Goal: Task Accomplishment & Management: Use online tool/utility

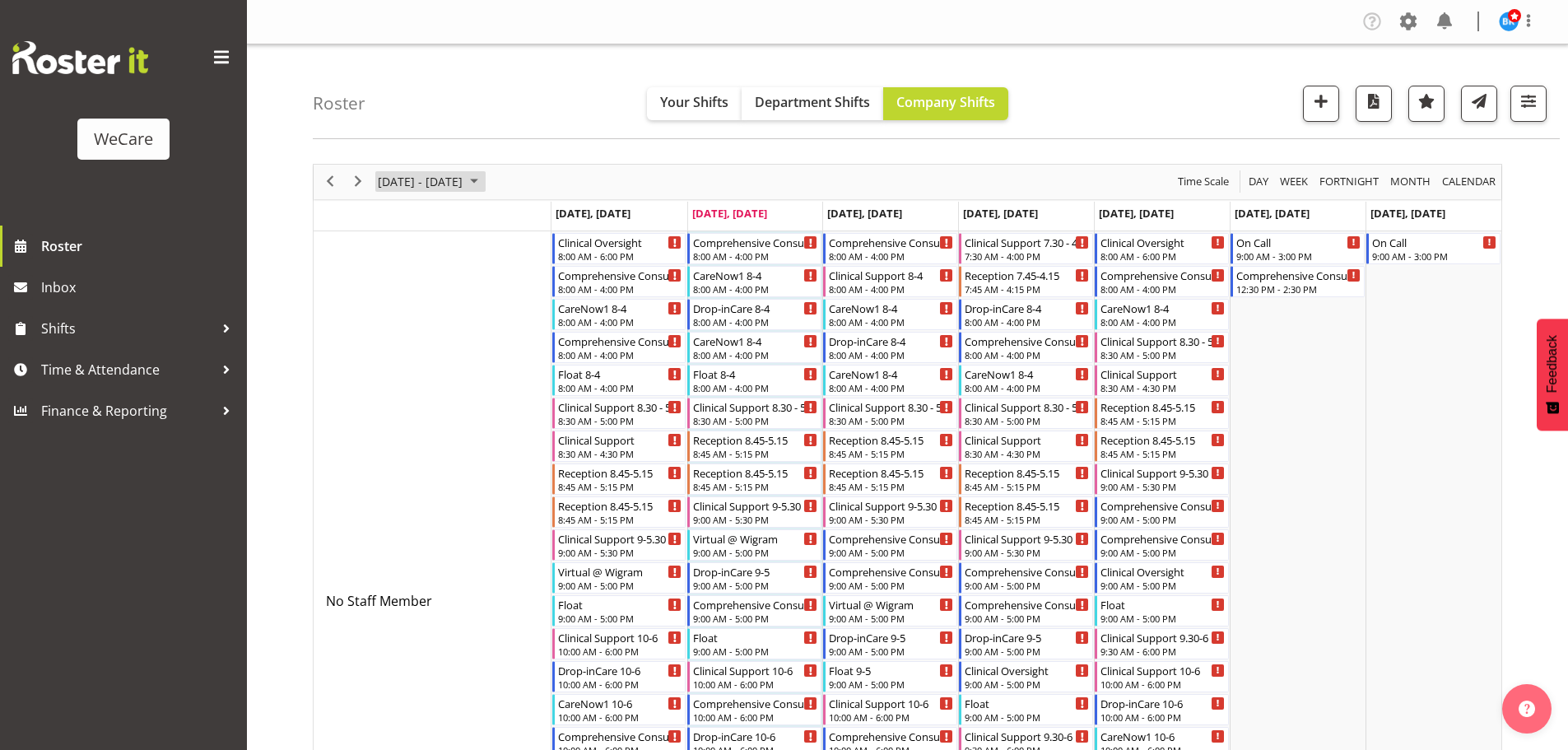
click at [484, 185] on span "September 2025" at bounding box center [474, 181] width 20 height 21
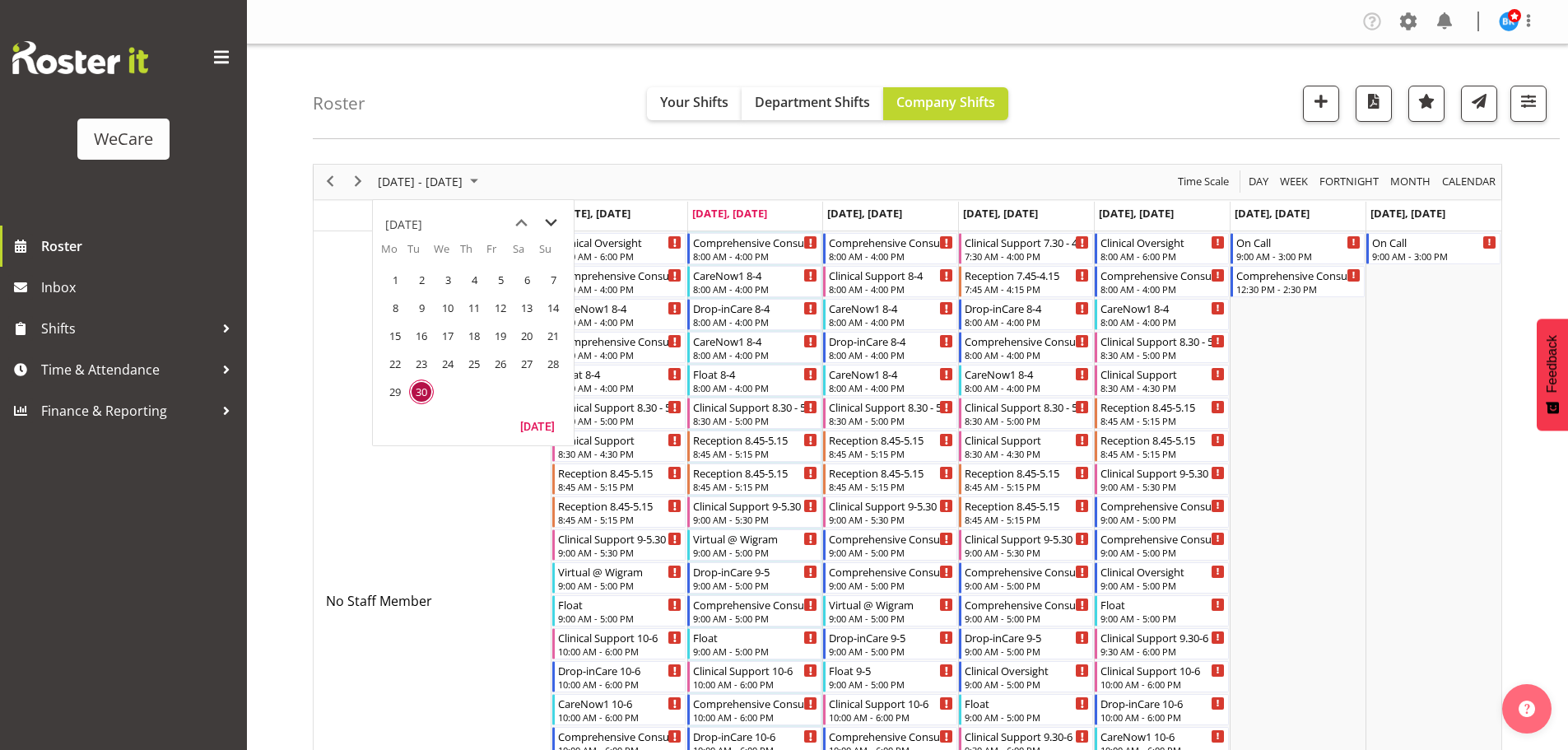
click at [554, 223] on span "next month" at bounding box center [550, 223] width 28 height 29
click at [533, 393] on span "29" at bounding box center [526, 391] width 24 height 24
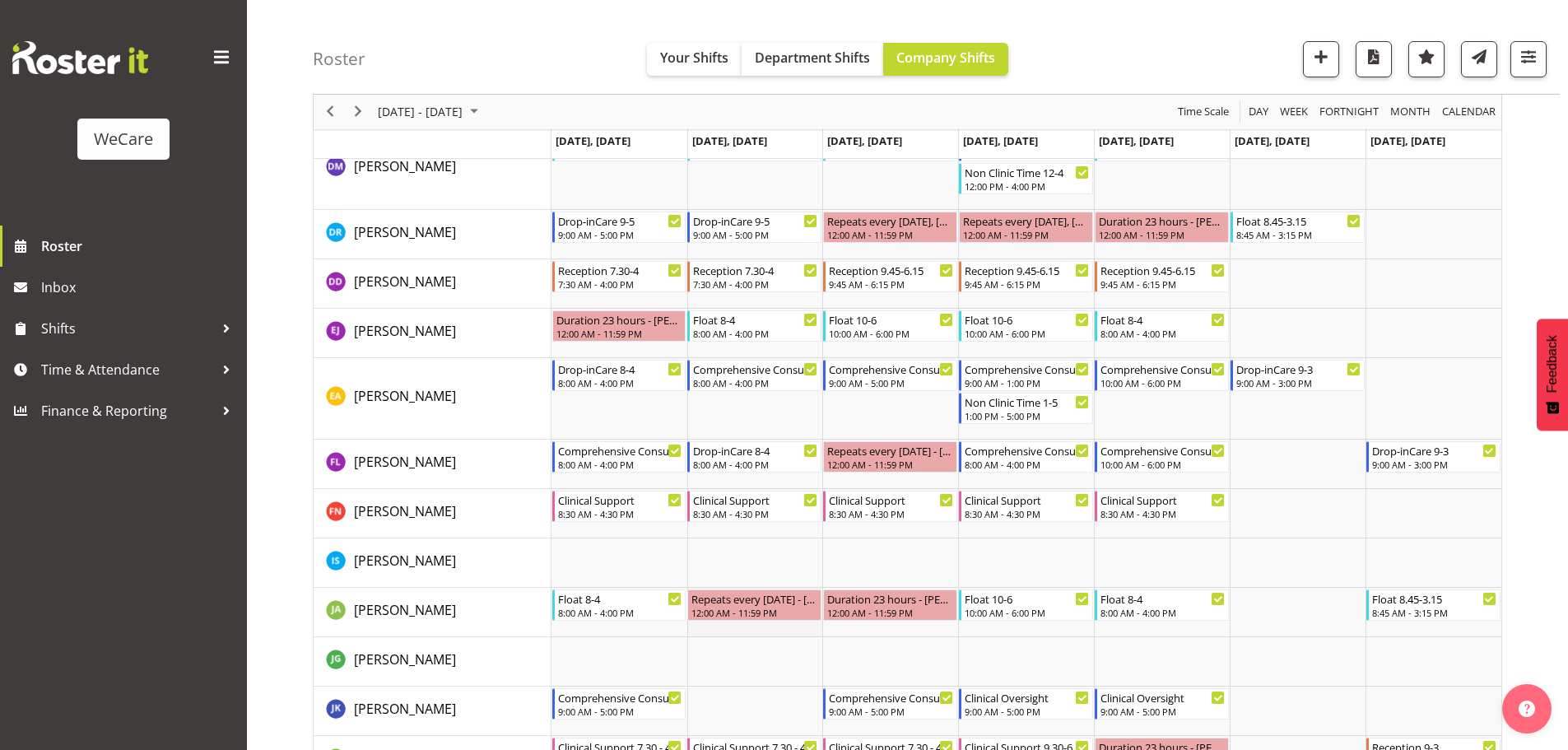
scroll to position [1235, 0]
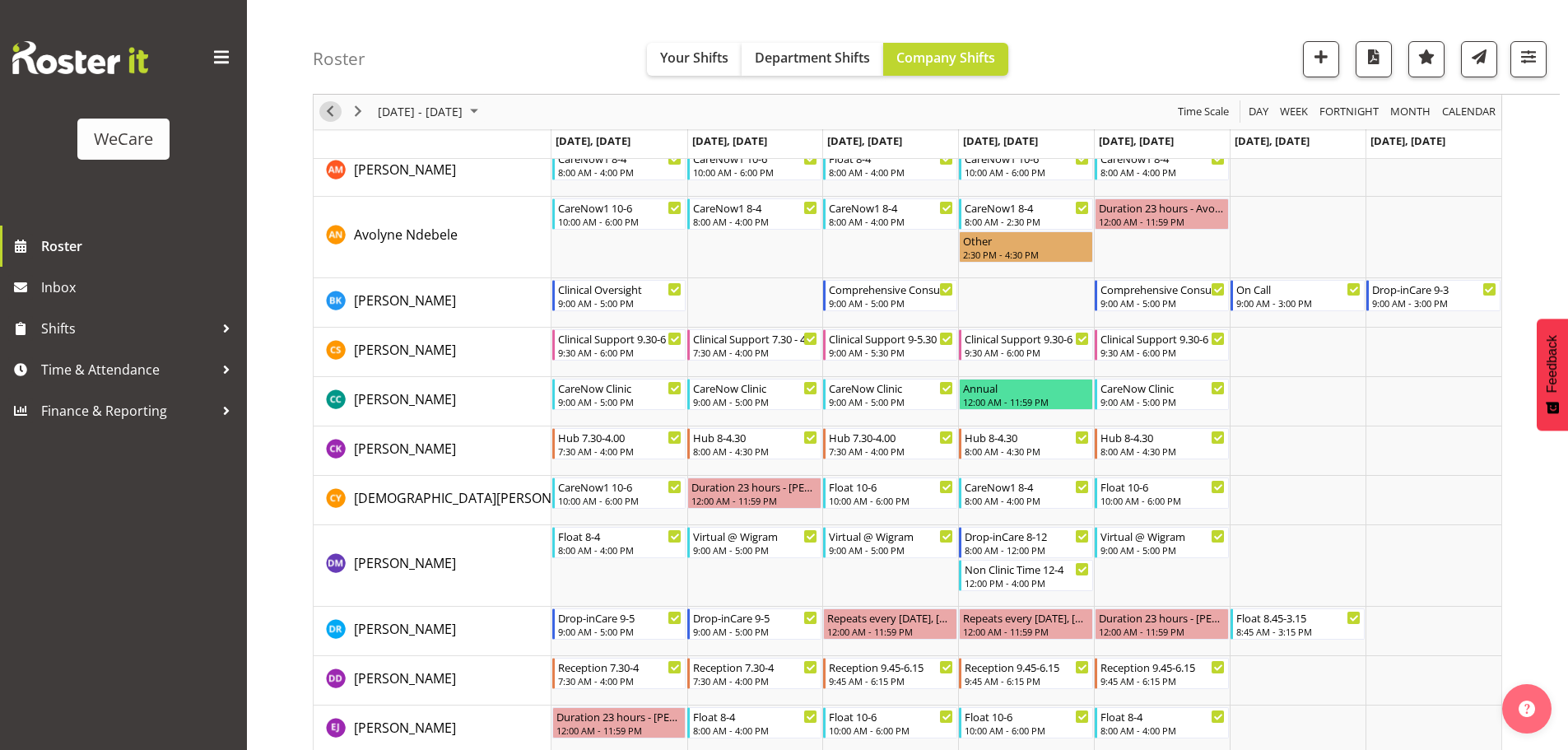
click at [322, 115] on span "Previous" at bounding box center [330, 111] width 20 height 21
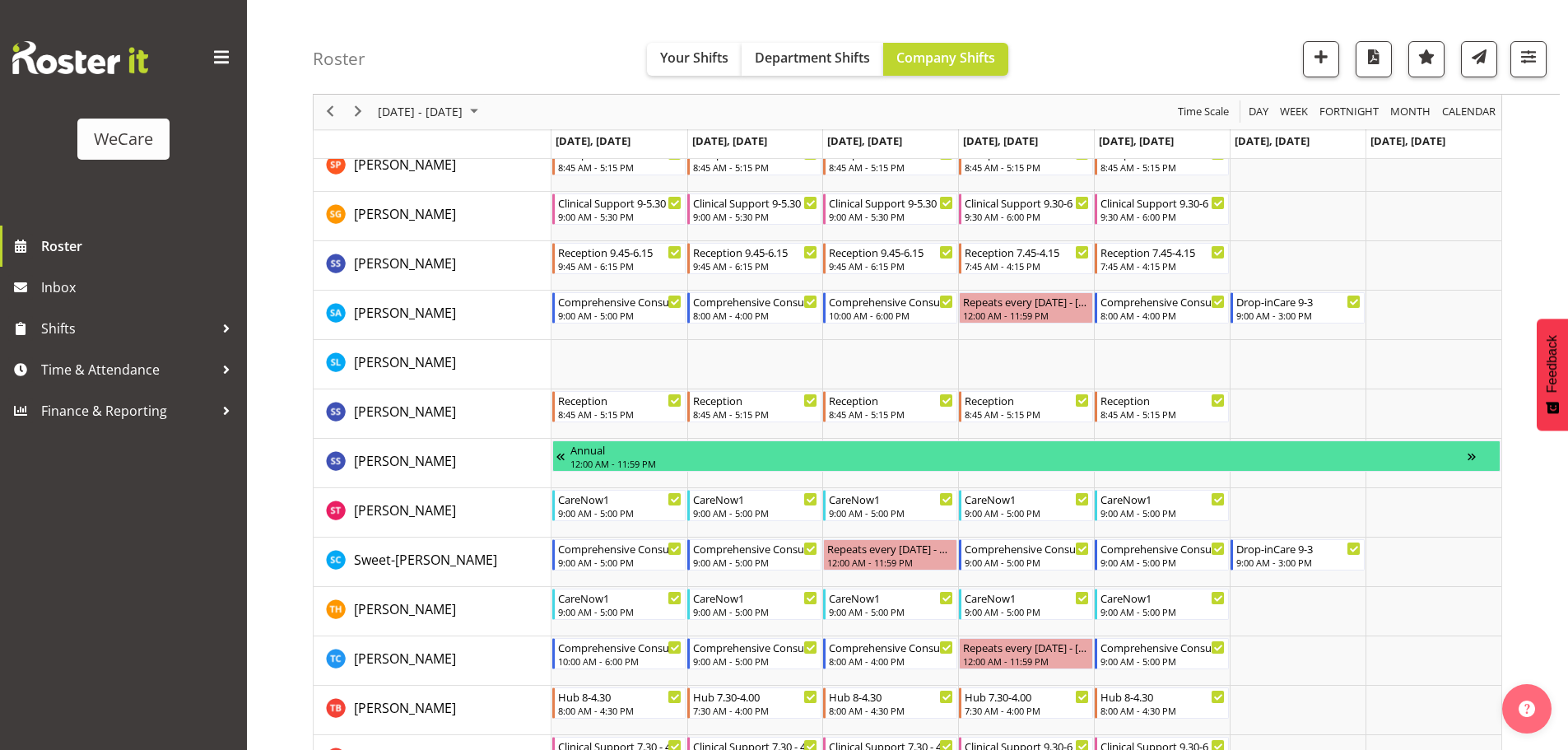
scroll to position [3395, 0]
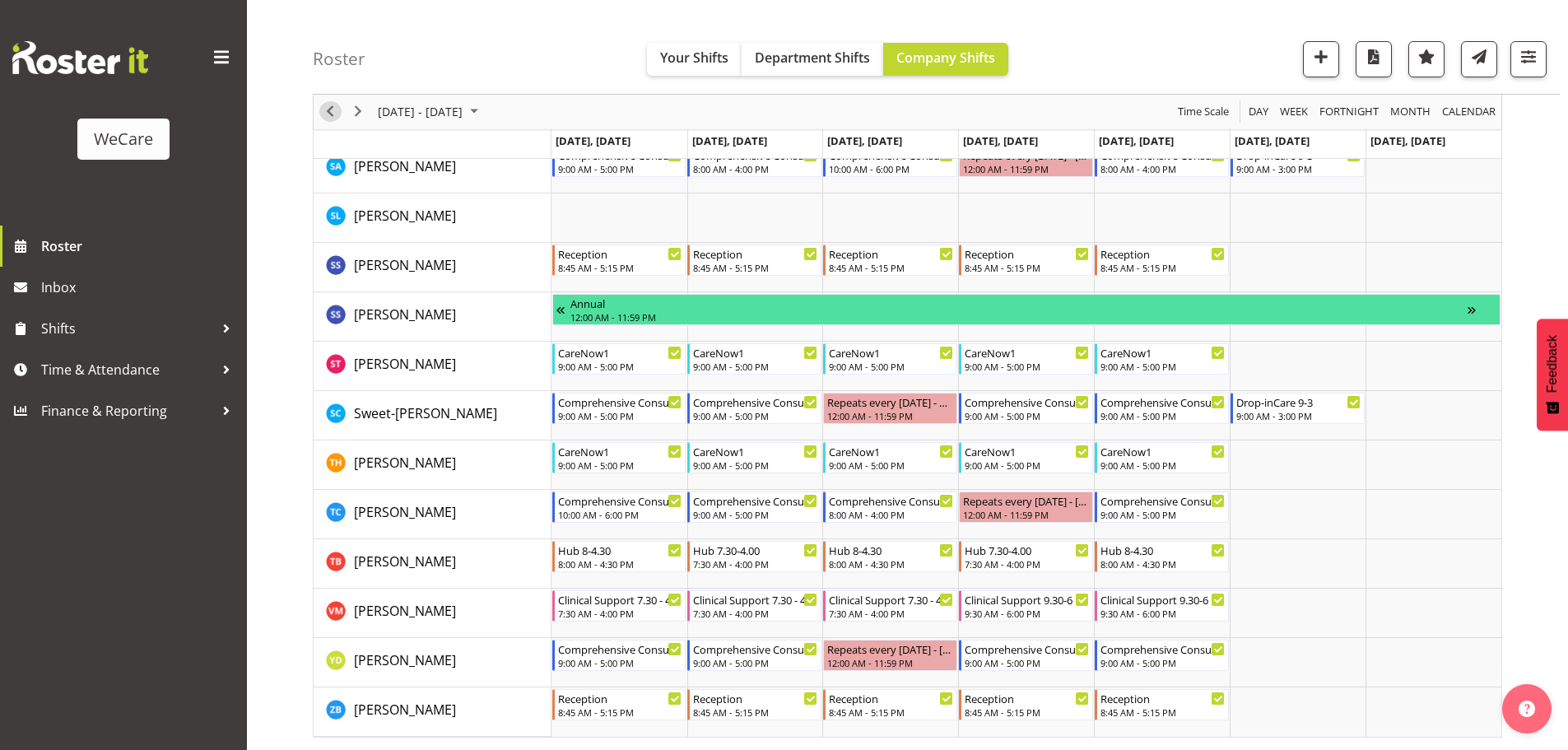
click at [338, 105] on span "Previous" at bounding box center [330, 111] width 20 height 21
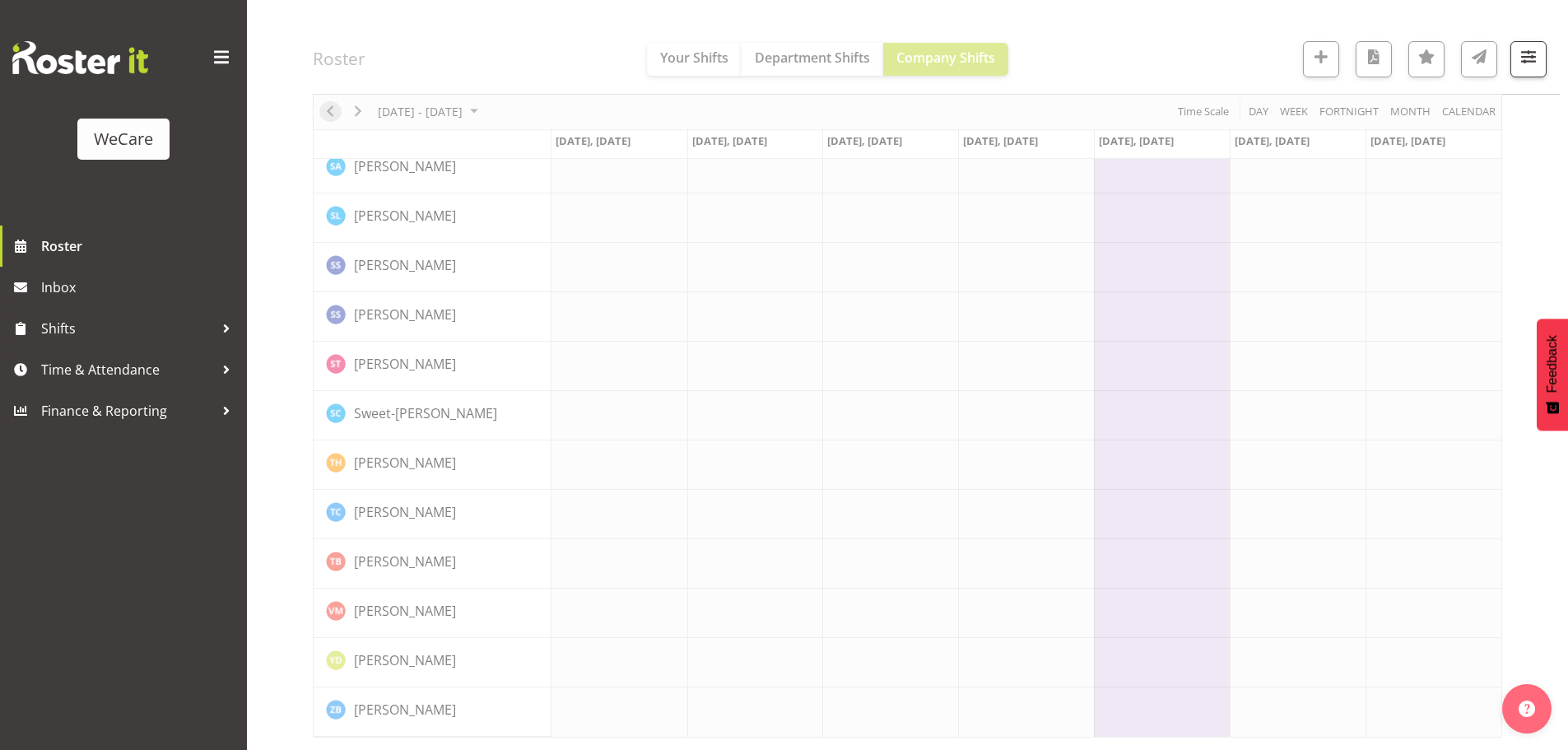
scroll to position [2607, 0]
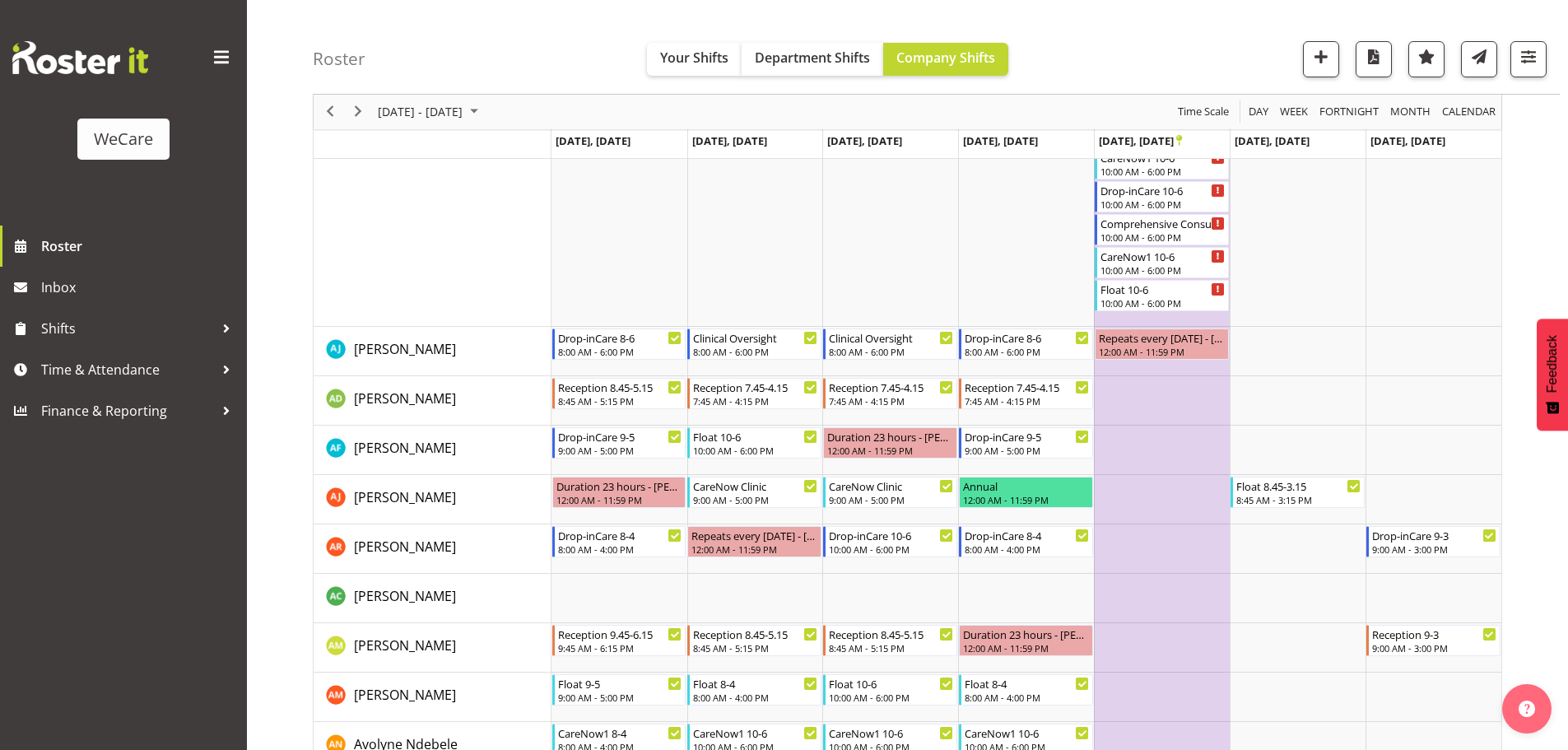
scroll to position [2078, 0]
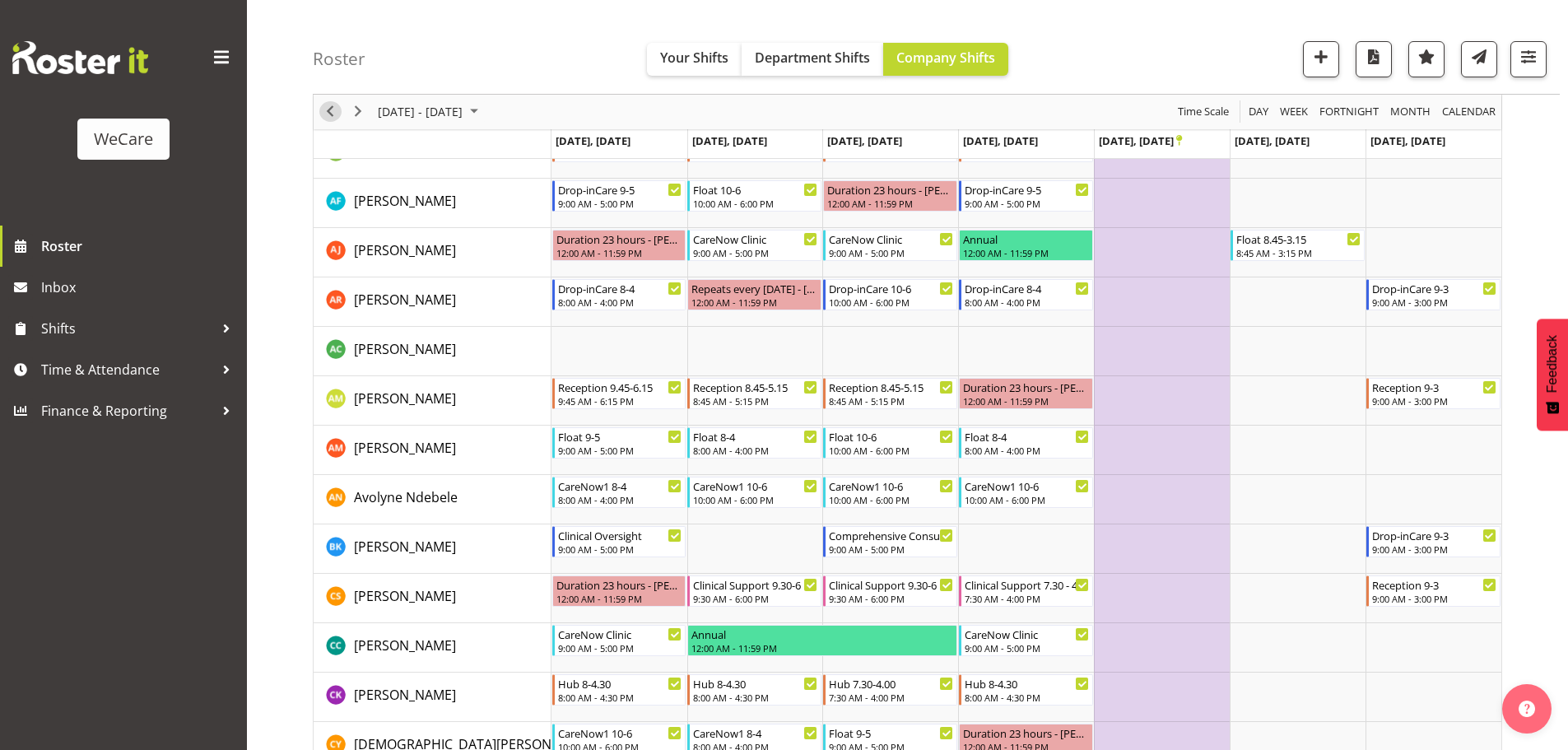
click at [327, 115] on span "Previous" at bounding box center [330, 111] width 20 height 21
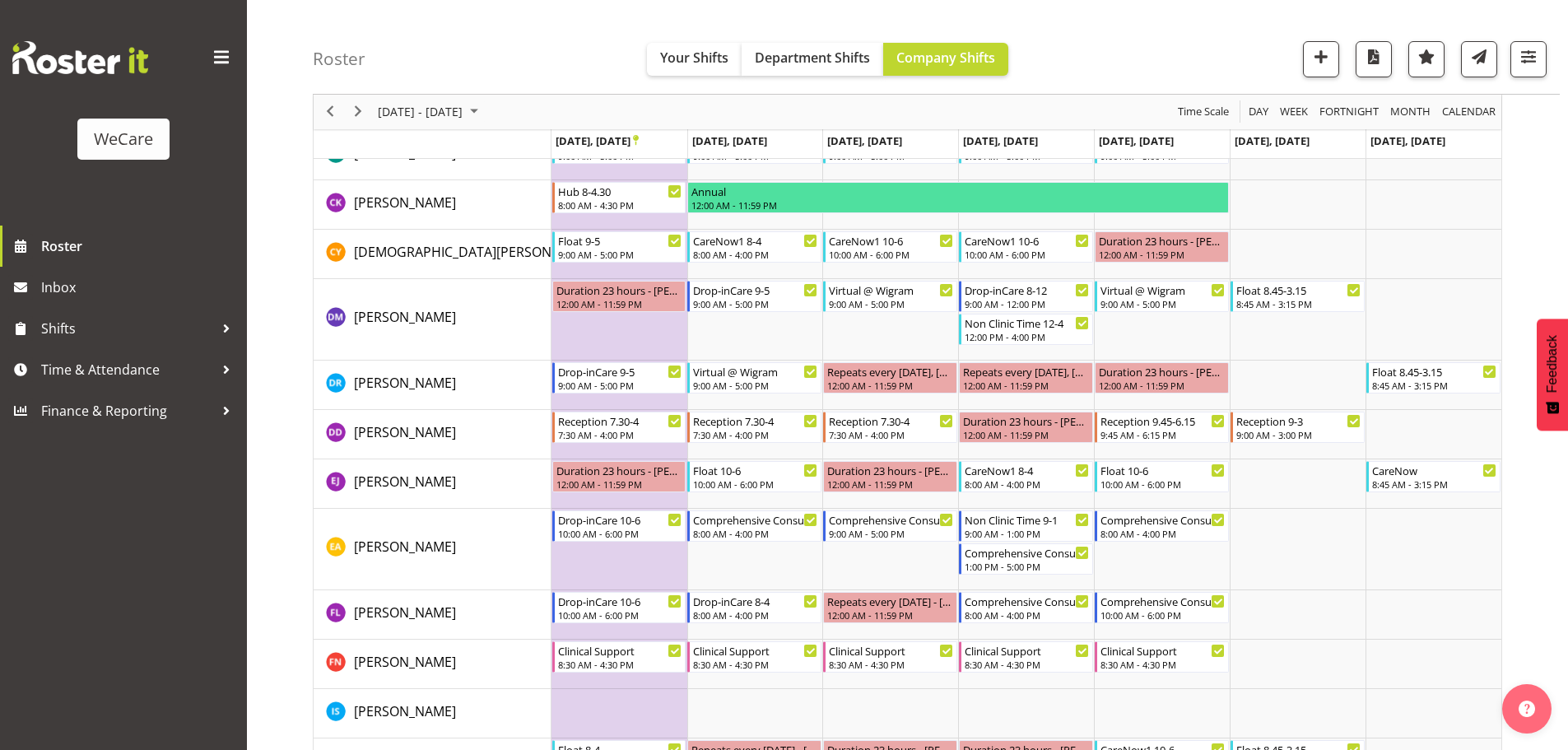
scroll to position [1250, 0]
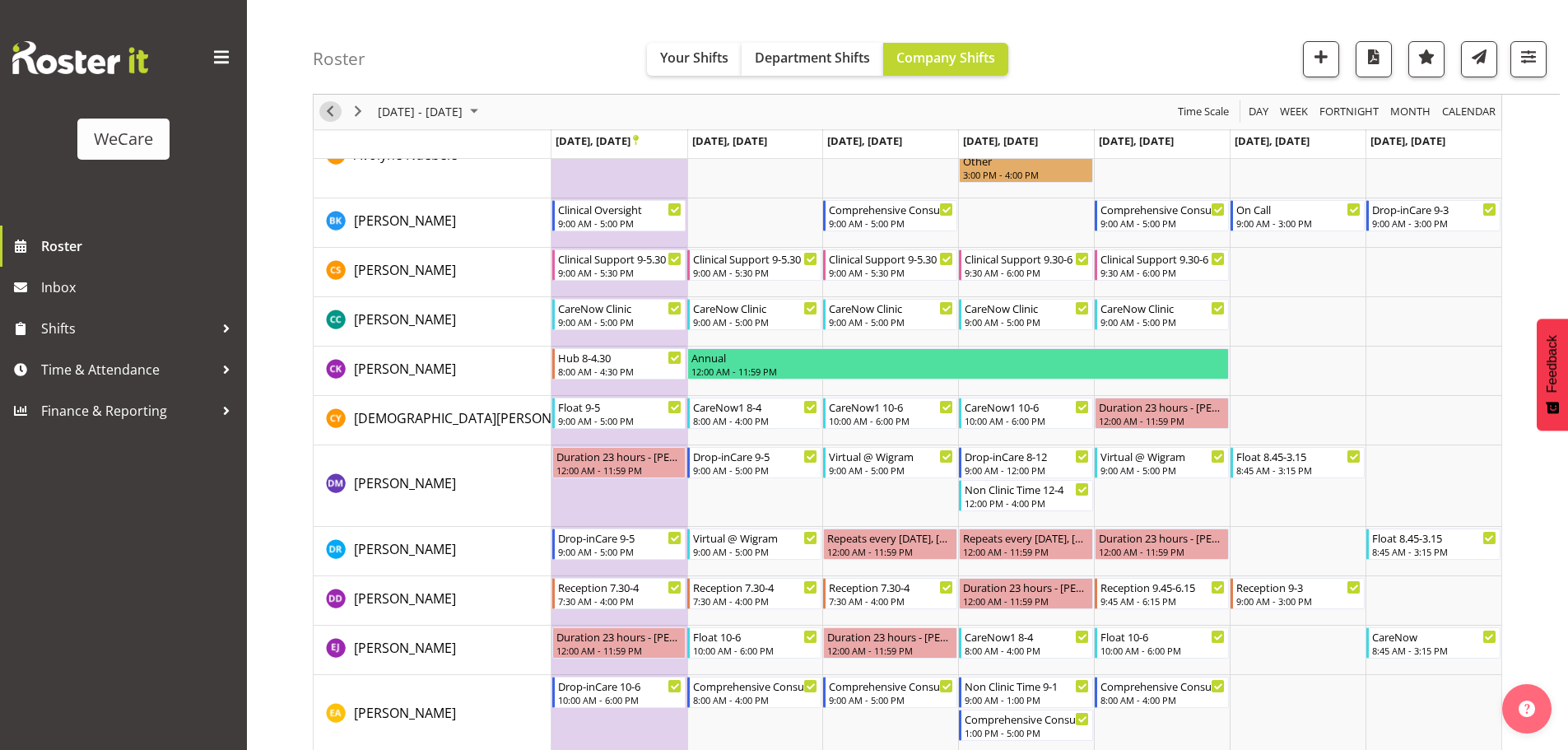
click at [323, 111] on span "Previous" at bounding box center [330, 111] width 20 height 21
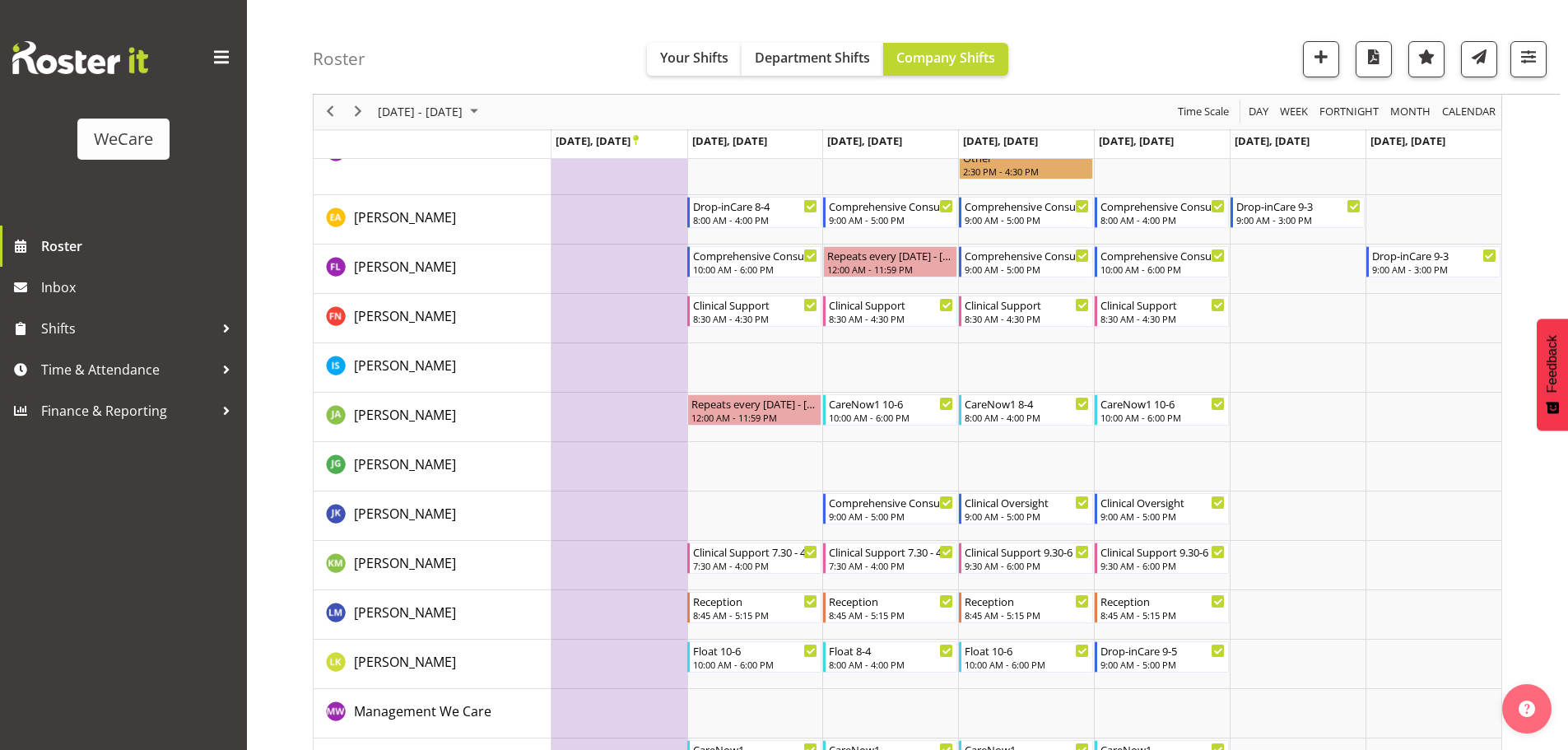
scroll to position [2800, 0]
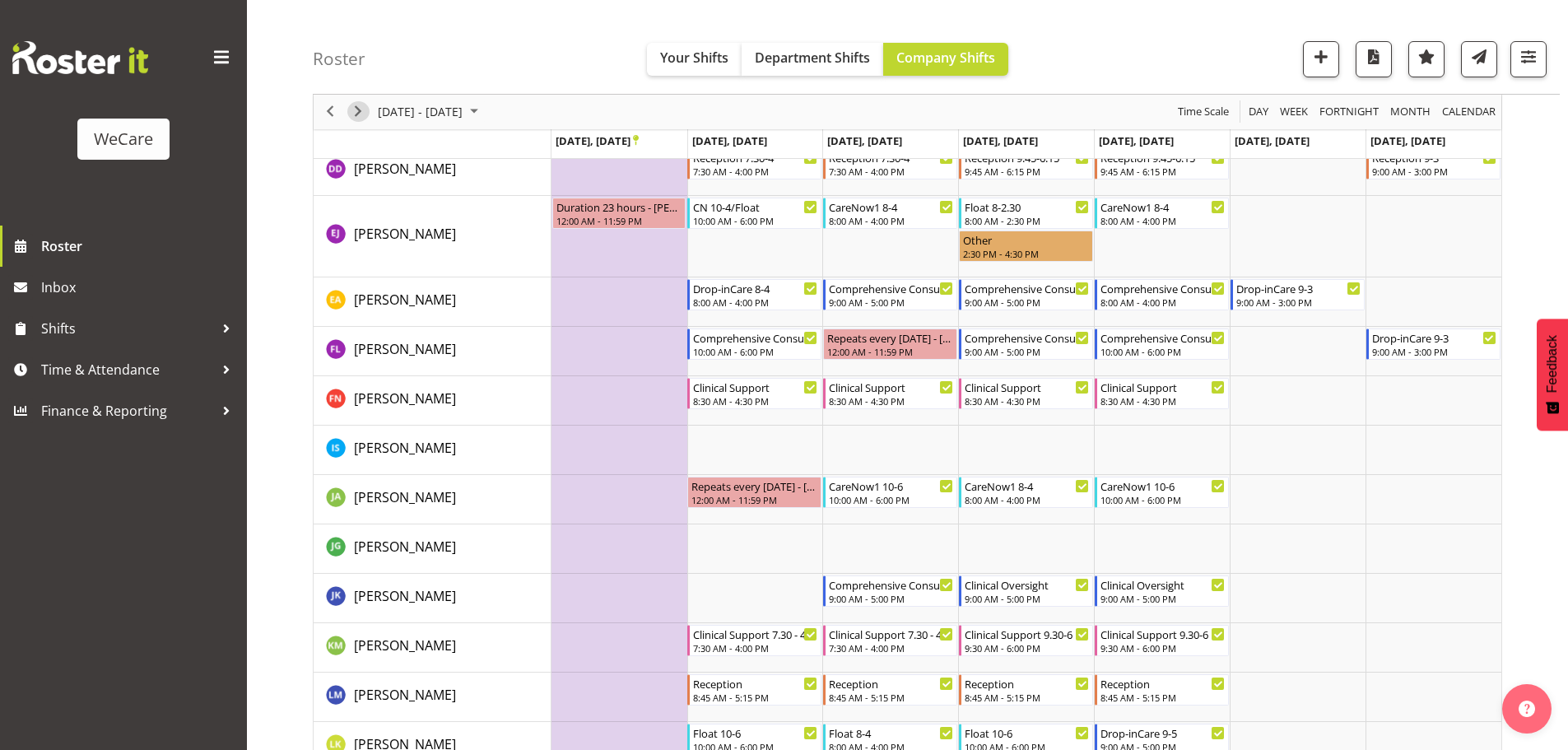
click at [354, 109] on span "Next" at bounding box center [358, 111] width 20 height 21
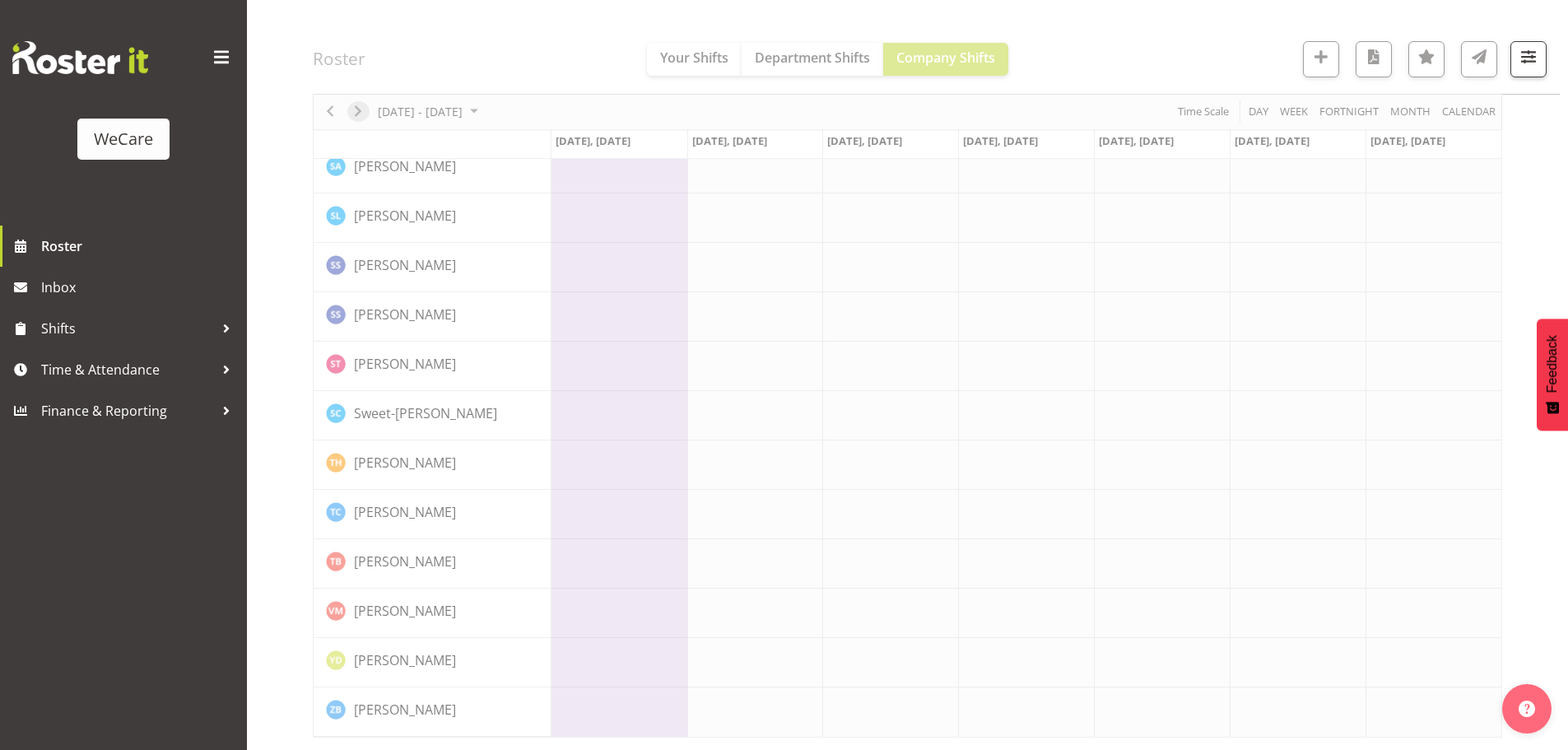
scroll to position [2607, 0]
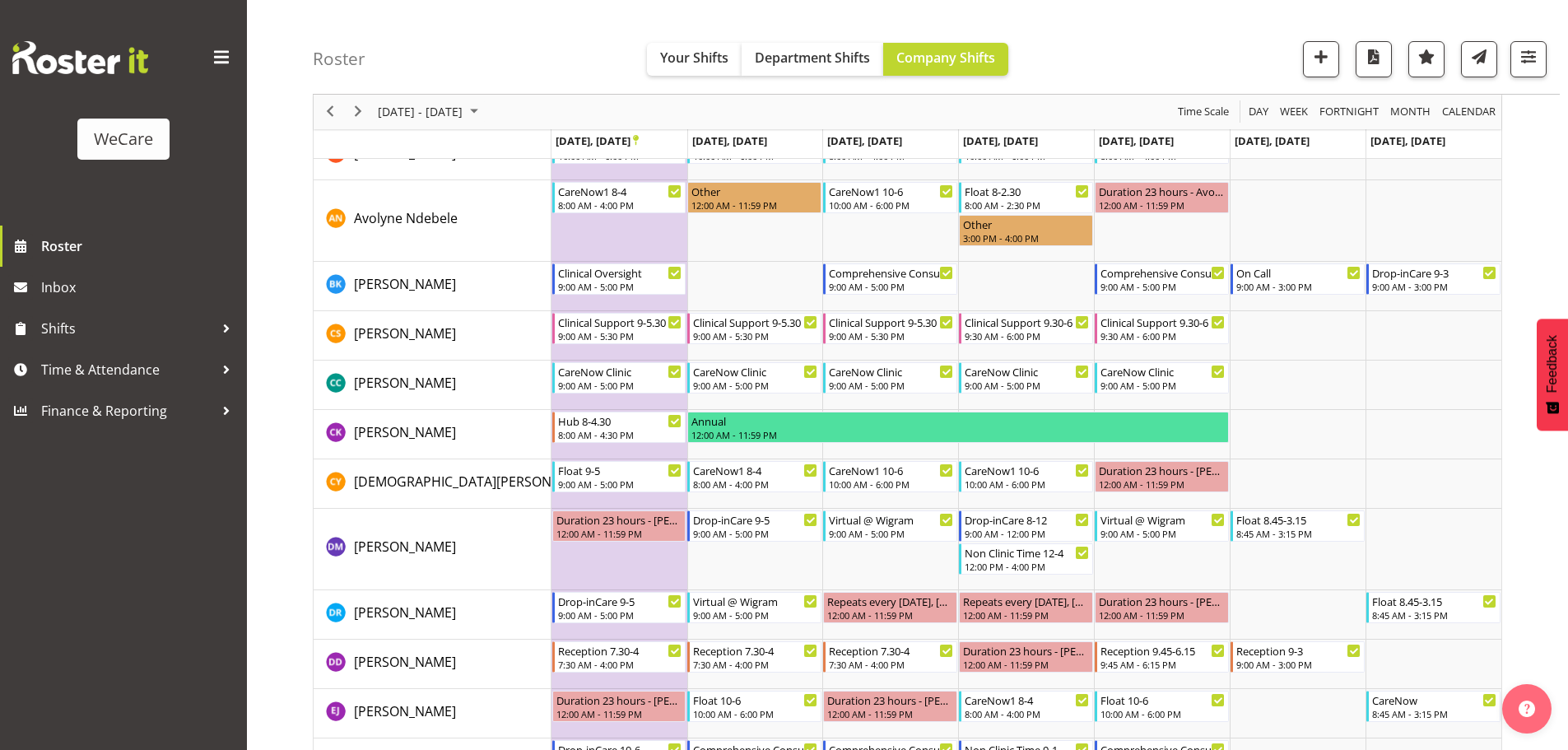
scroll to position [1185, 0]
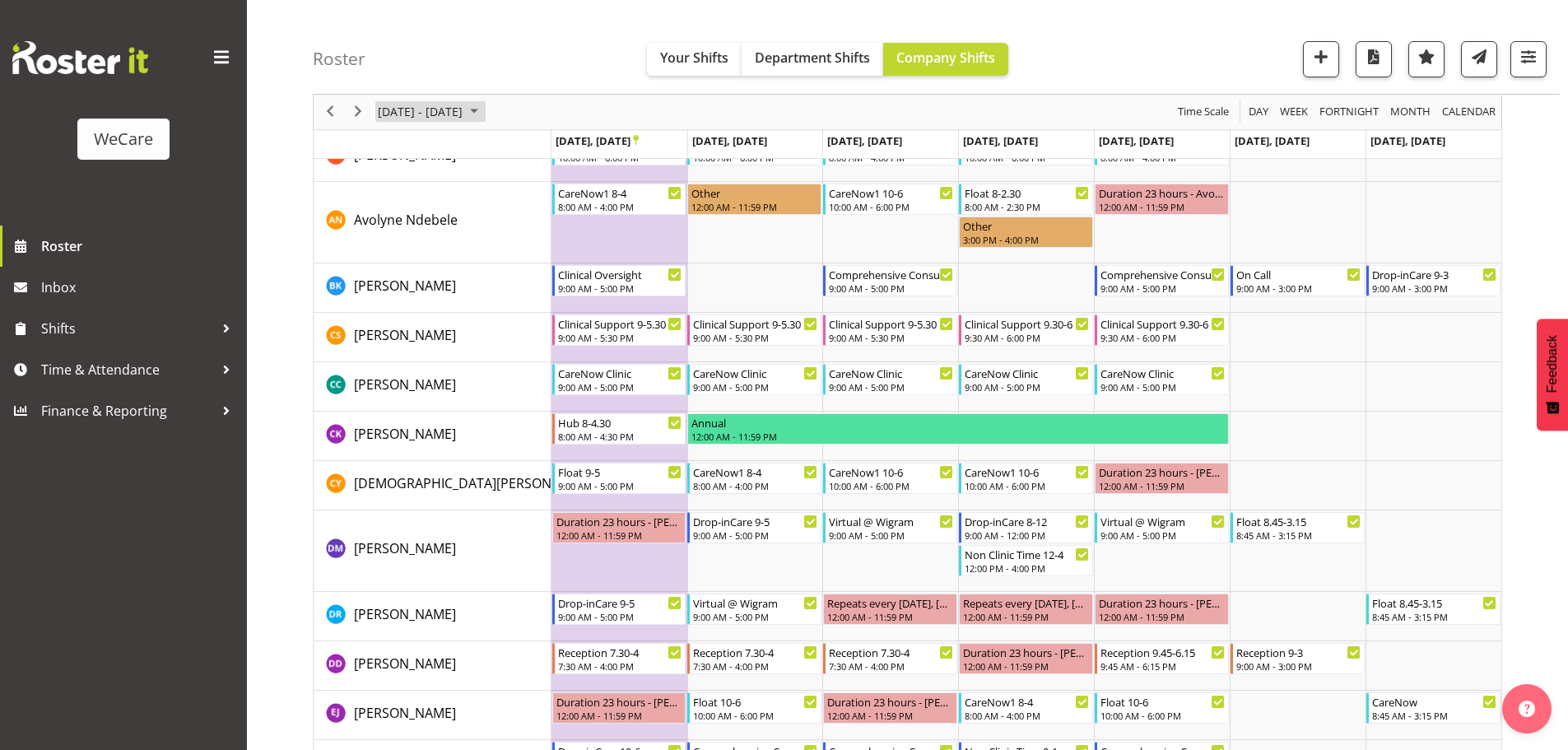
click at [484, 114] on span "November 2025" at bounding box center [474, 111] width 20 height 21
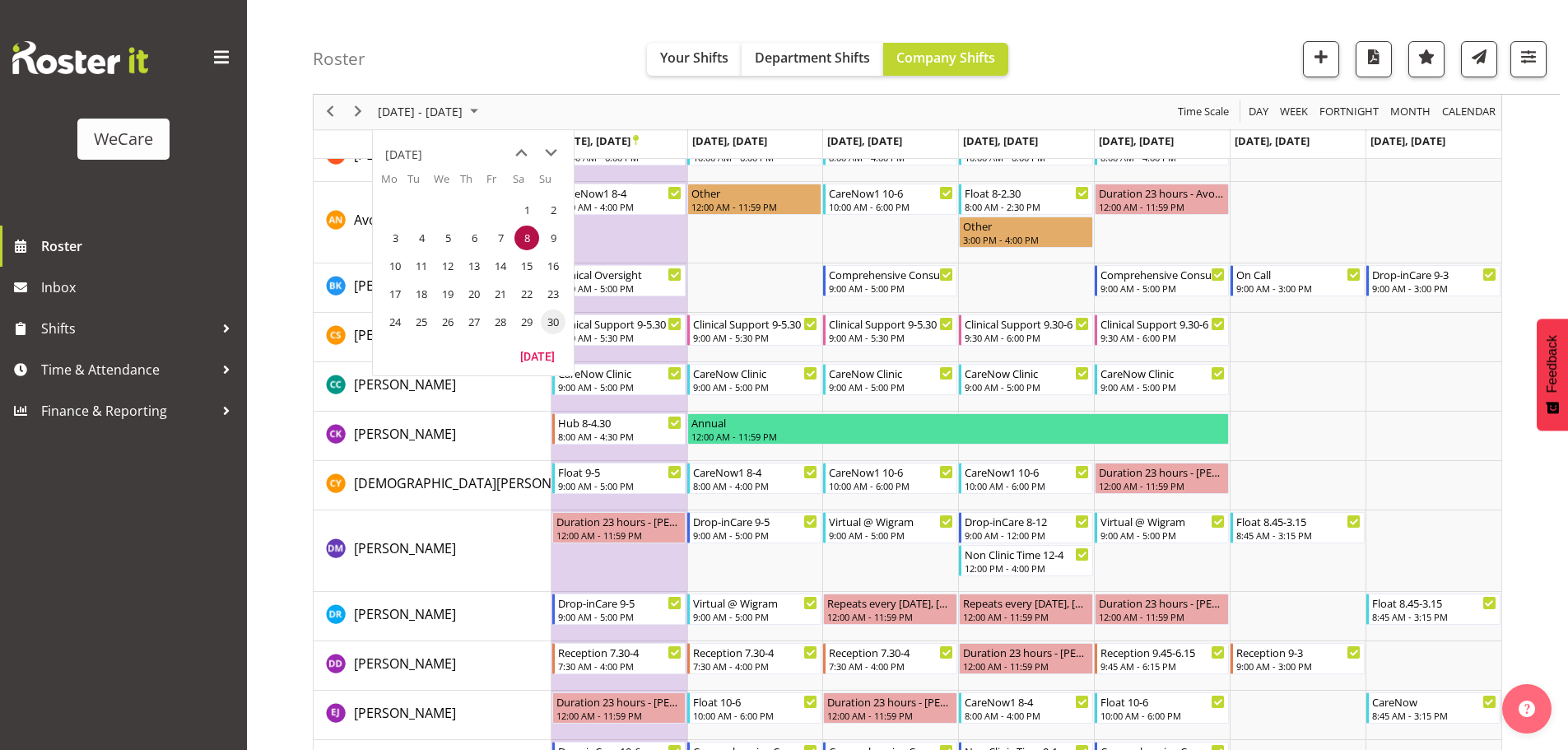
click at [558, 329] on span "30" at bounding box center [552, 322] width 24 height 24
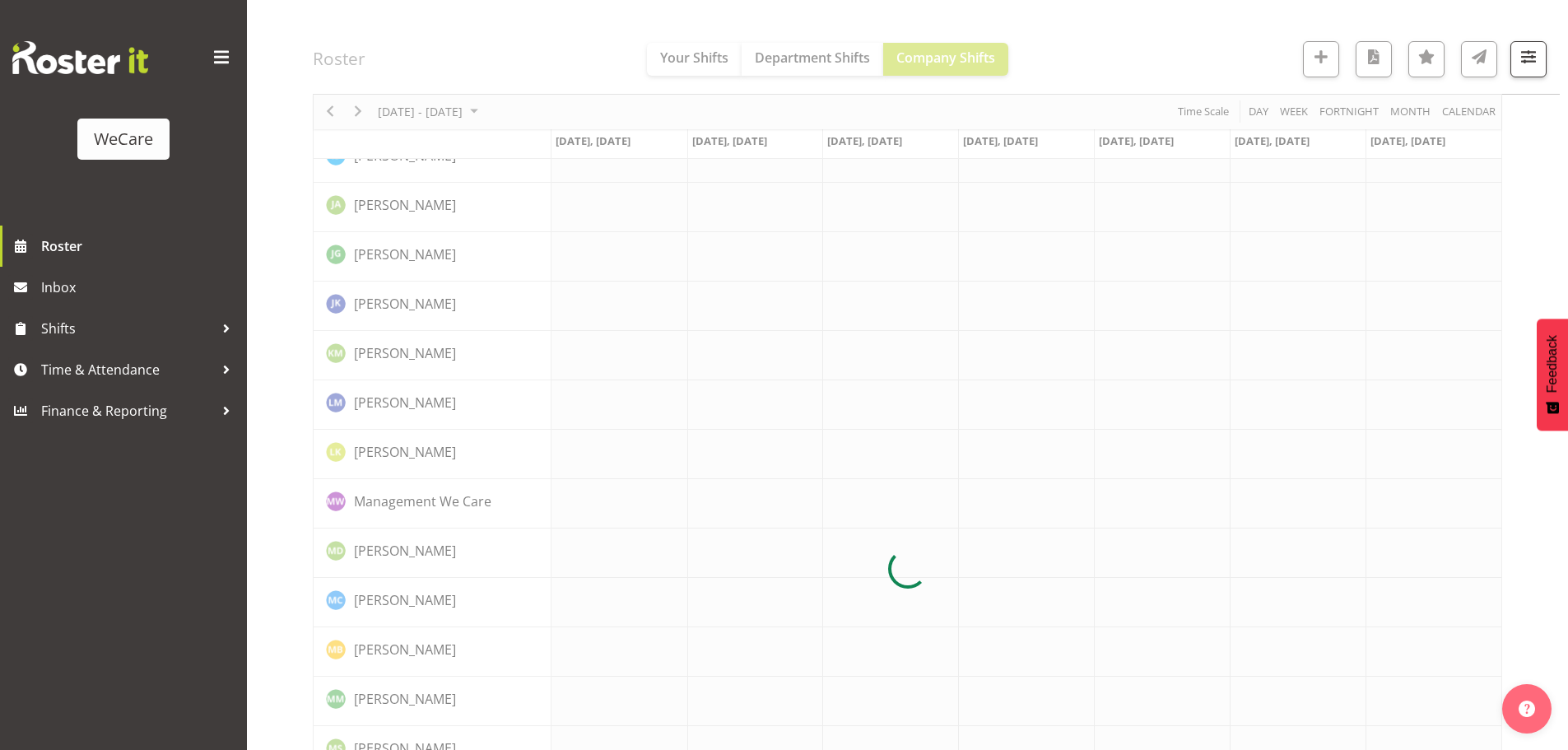
scroll to position [1202, 0]
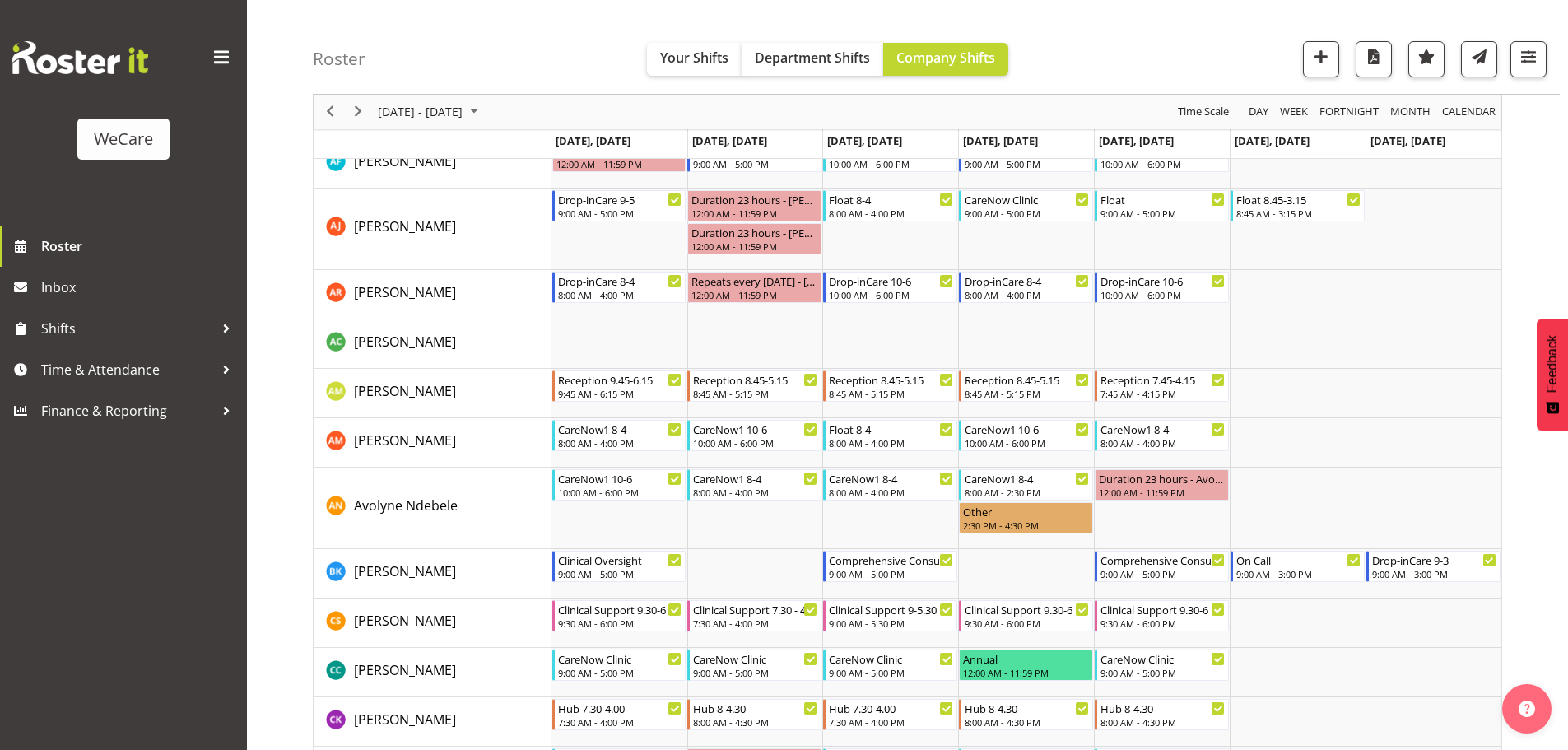
scroll to position [954, 0]
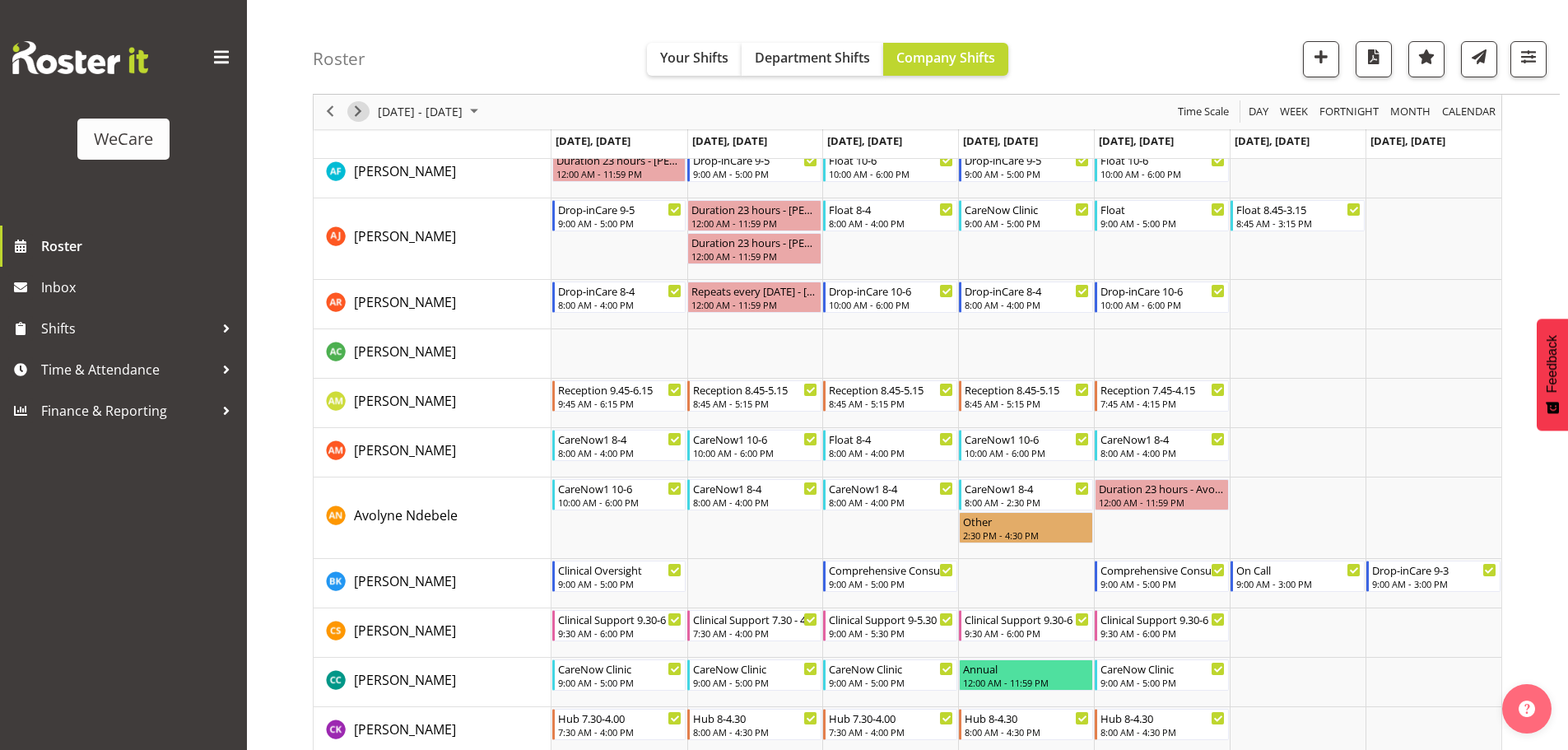
click at [360, 107] on span "Next" at bounding box center [358, 111] width 20 height 21
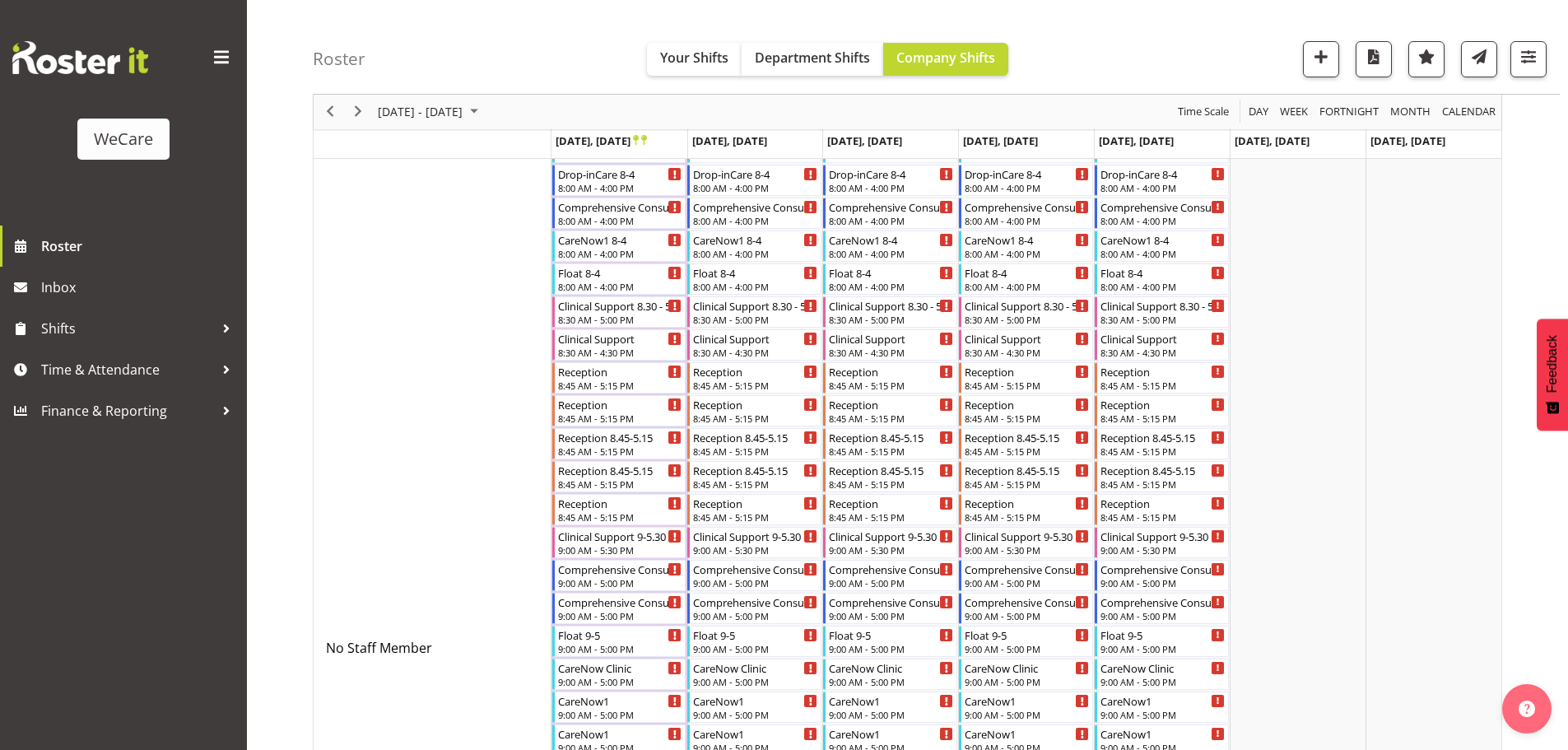
scroll to position [410, 0]
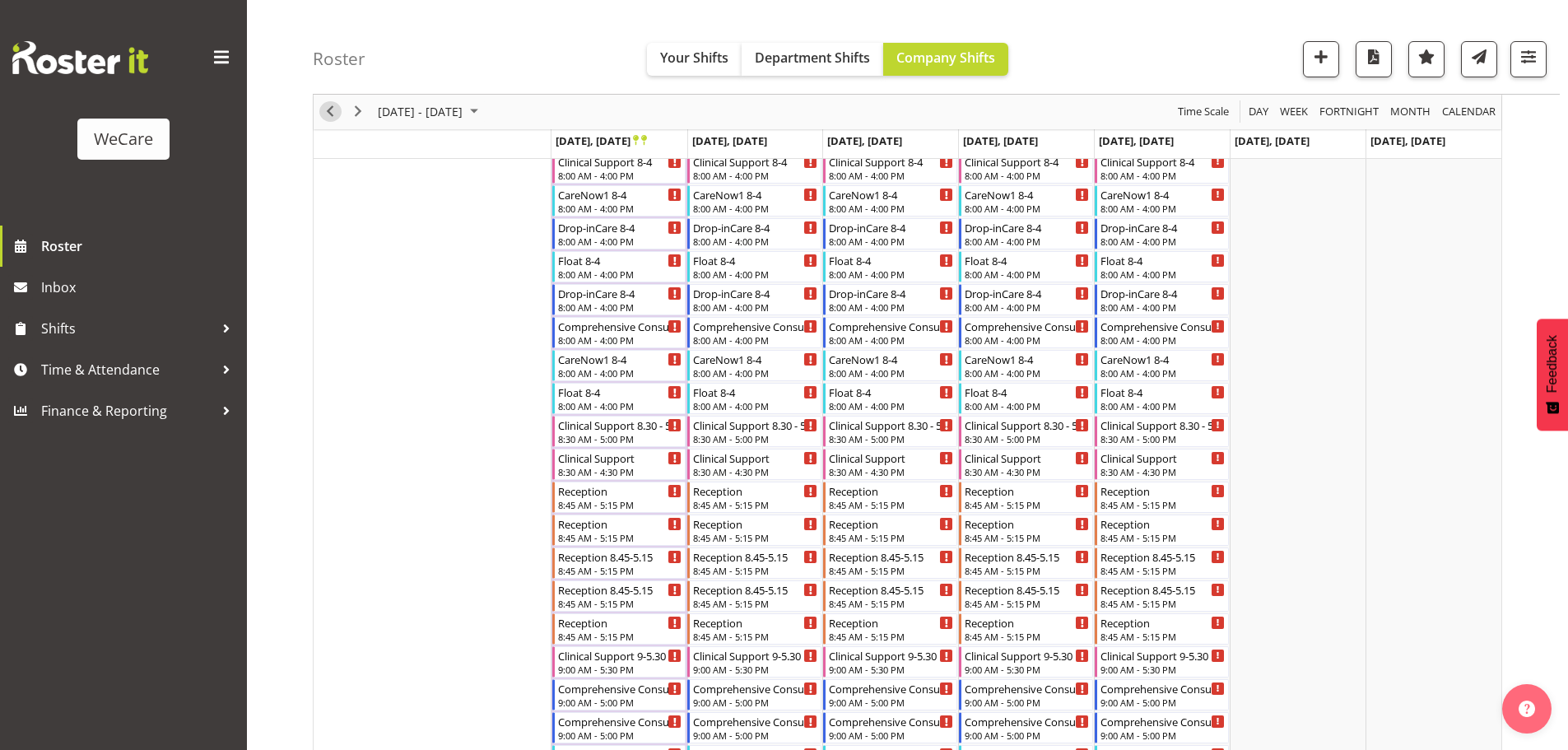
click at [327, 112] on span "Previous" at bounding box center [330, 111] width 20 height 21
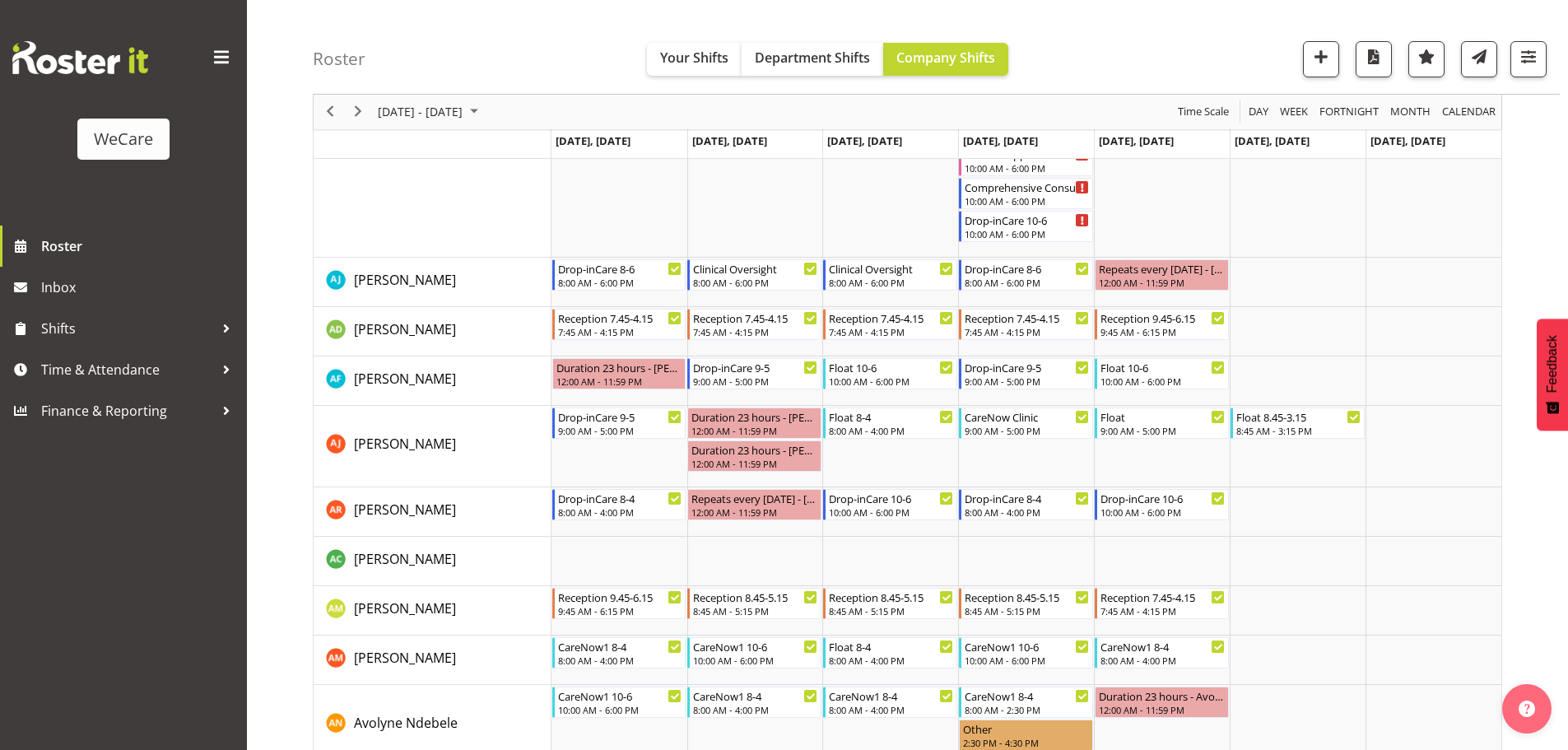
scroll to position [739, 0]
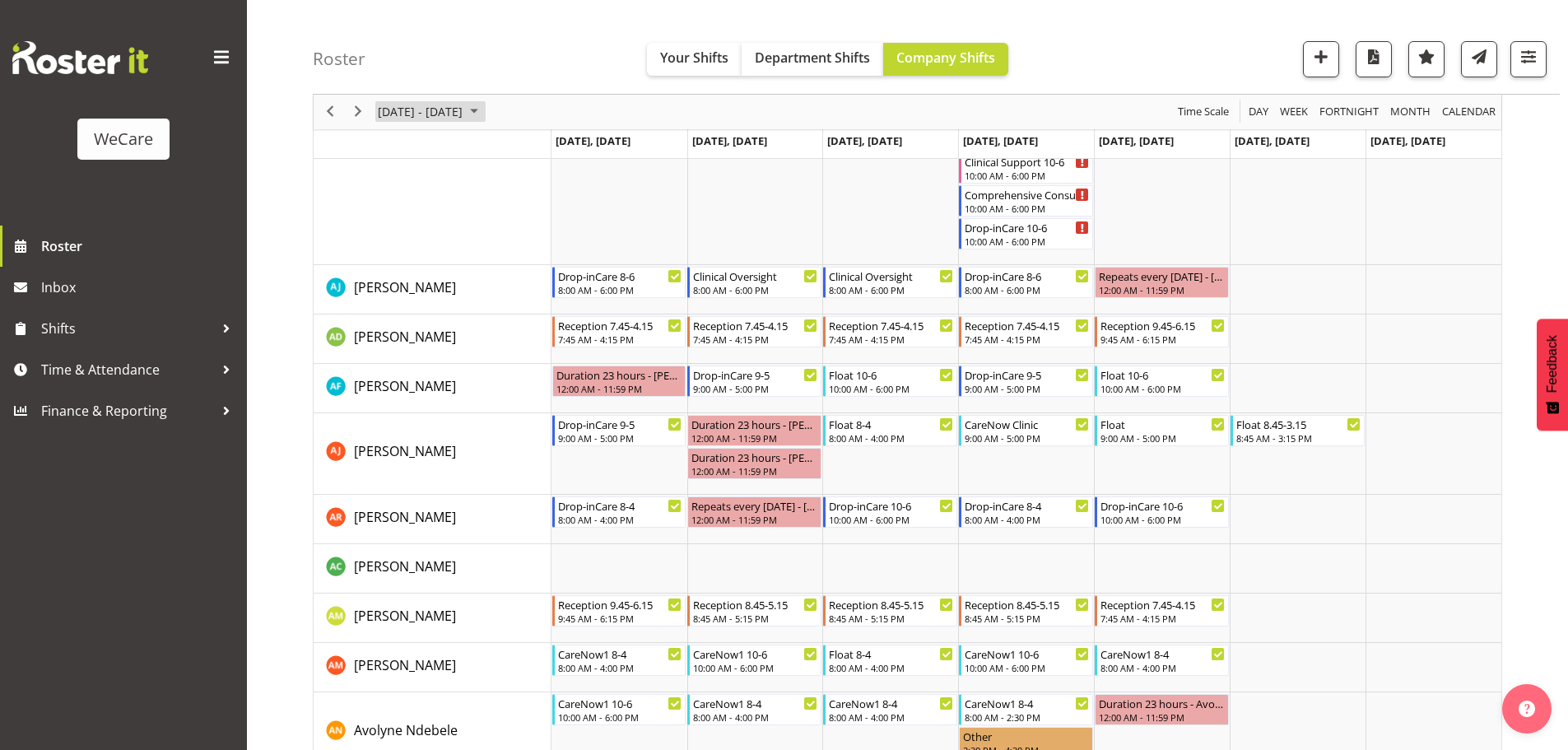
click at [428, 110] on span "[DATE] - [DATE]" at bounding box center [420, 111] width 88 height 21
click at [503, 153] on div "[DATE]" at bounding box center [473, 151] width 200 height 41
click at [518, 153] on span "previous month" at bounding box center [521, 153] width 28 height 29
click at [426, 321] on span "30" at bounding box center [421, 322] width 24 height 24
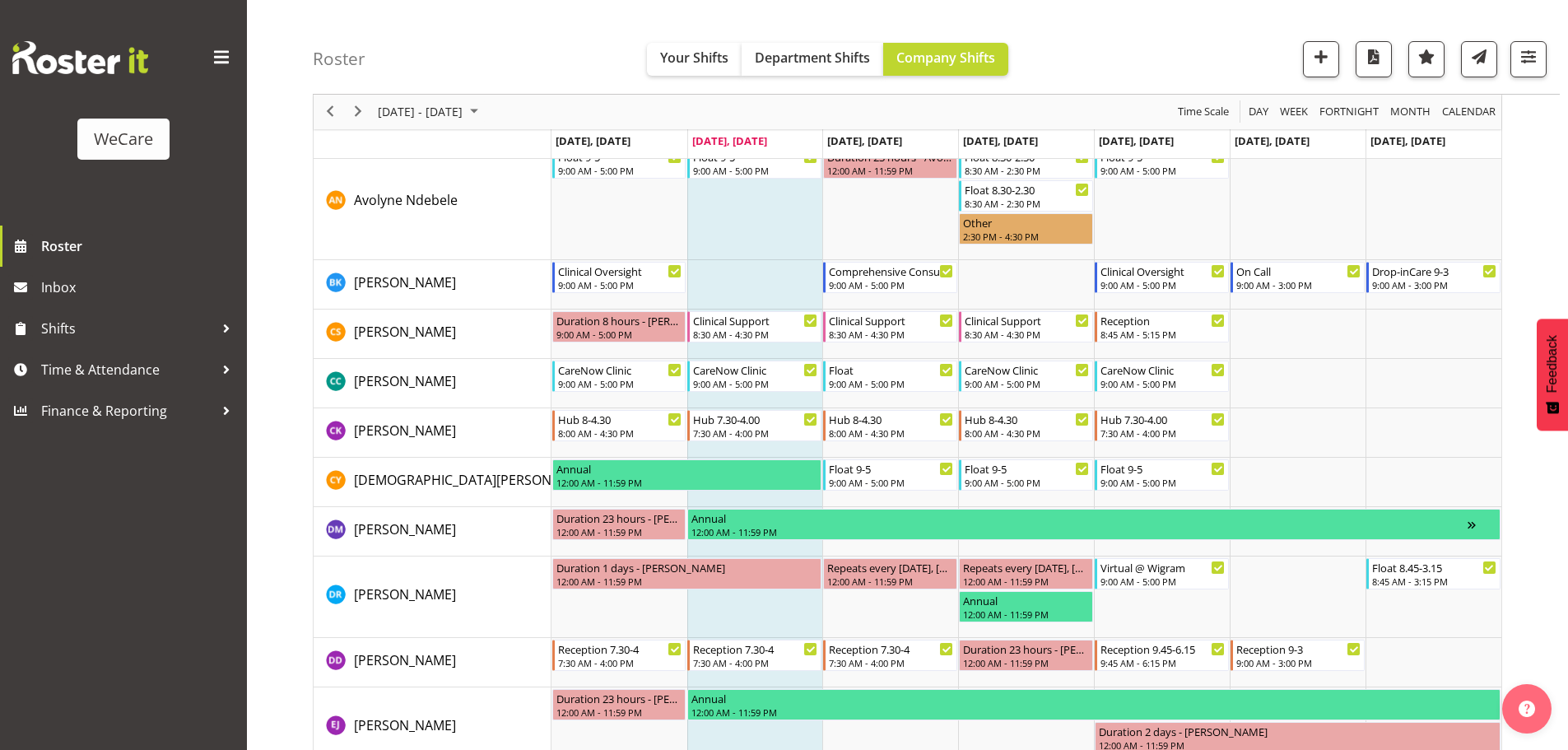
scroll to position [1167, 0]
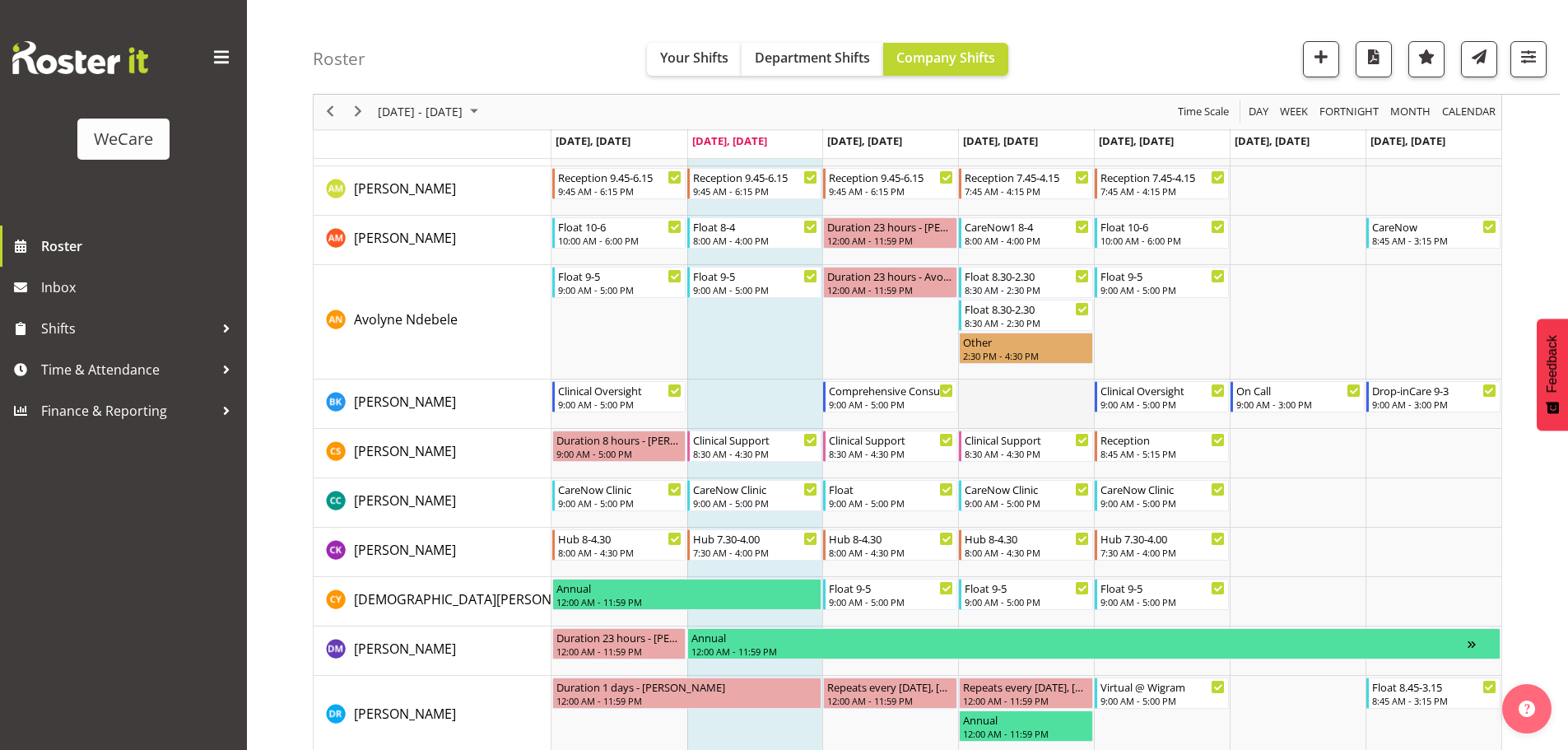
click at [1020, 398] on td "Timeline Week of September 30, 2025" at bounding box center [1025, 404] width 136 height 50
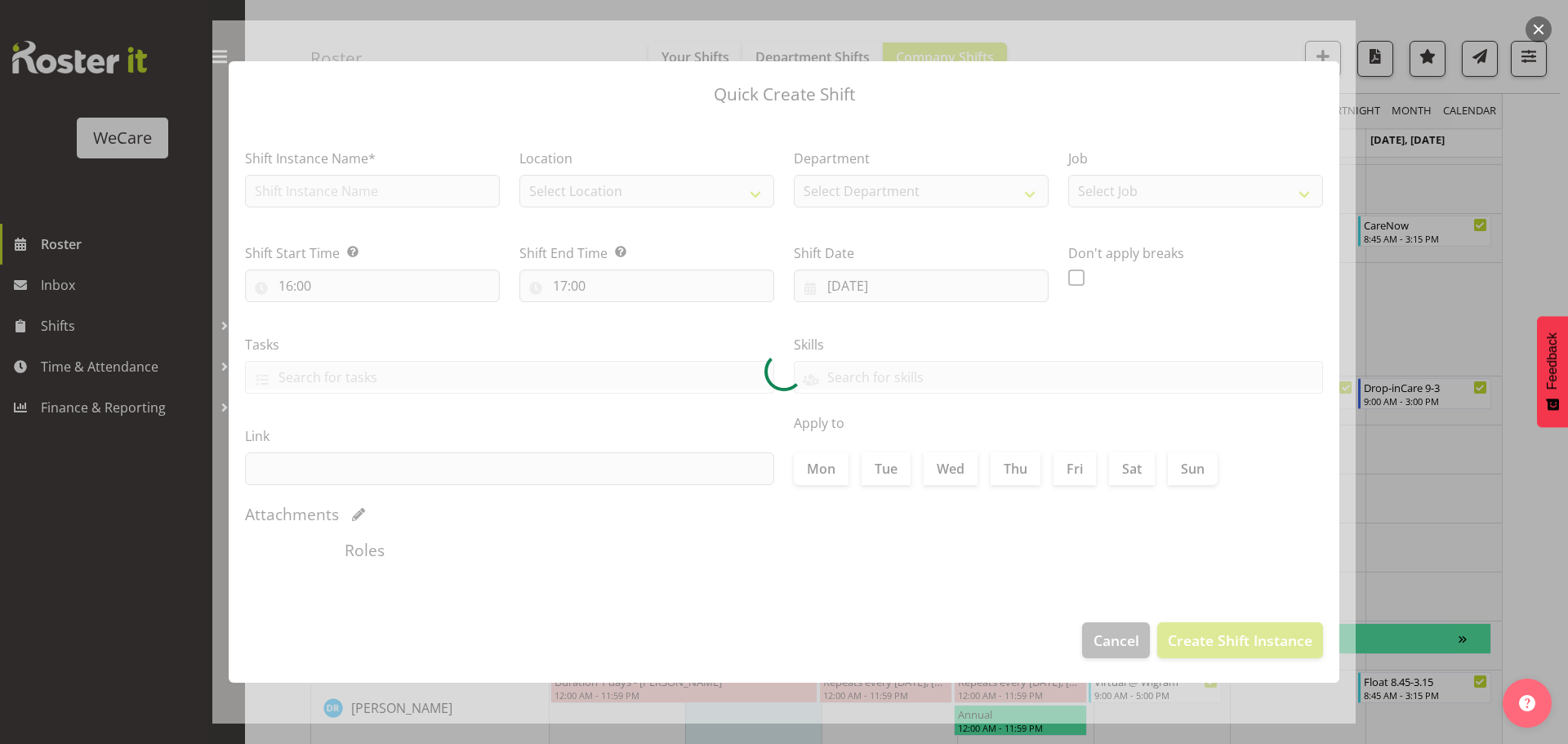
click at [1453, 195] on div at bounding box center [784, 372] width 1568 height 744
type input "[DATE]"
checkbox input "true"
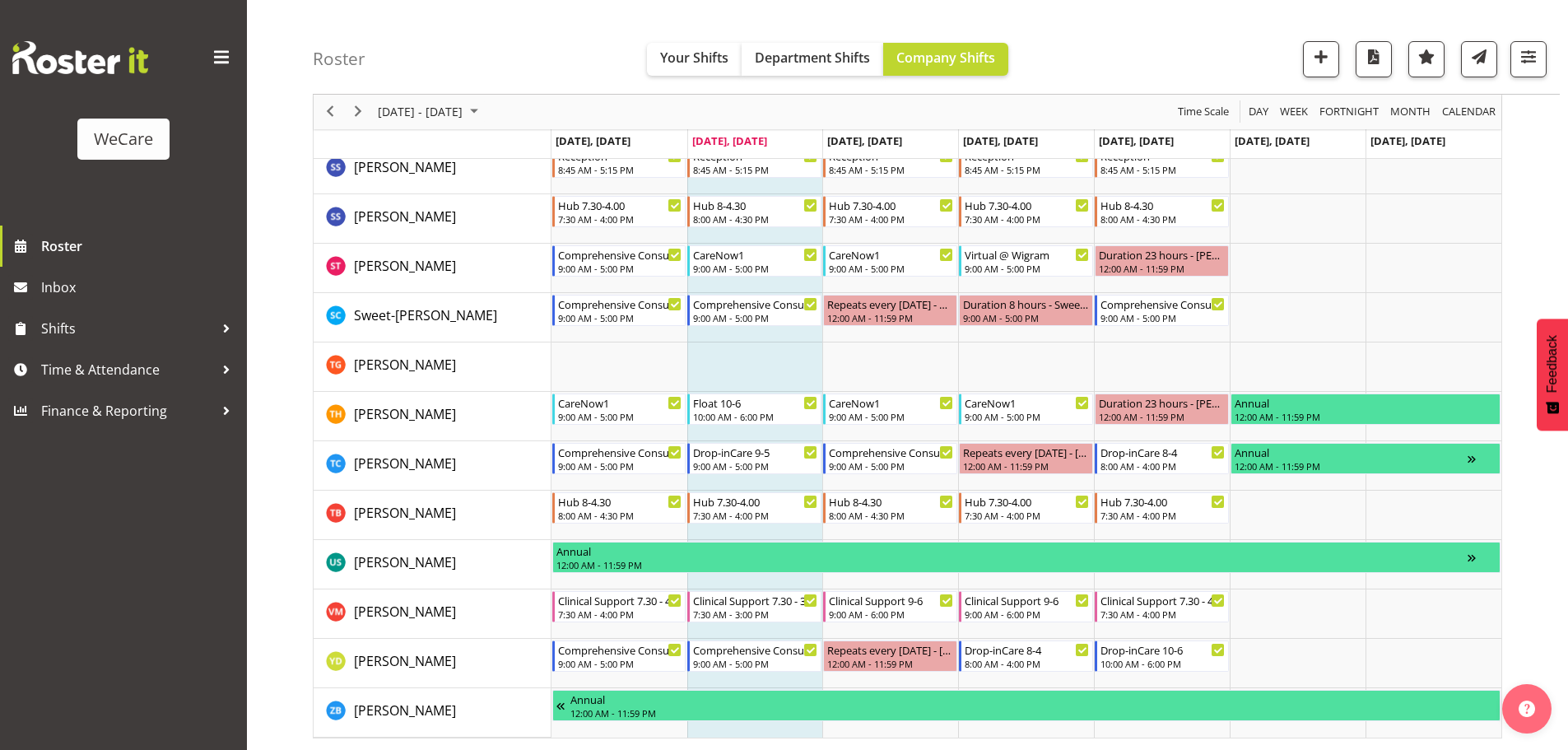
scroll to position [3720, 0]
